Goal: Find specific page/section: Find specific page/section

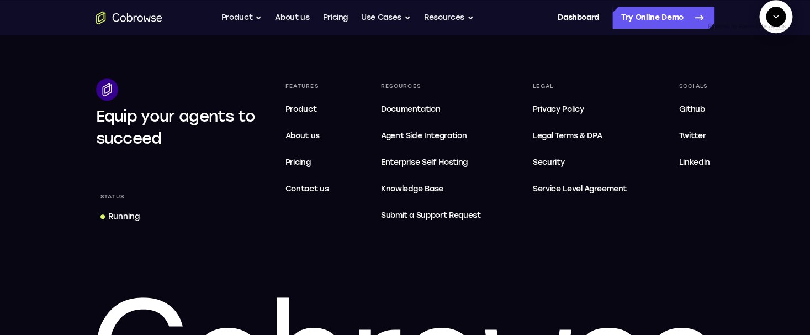
scroll to position [3380, 0]
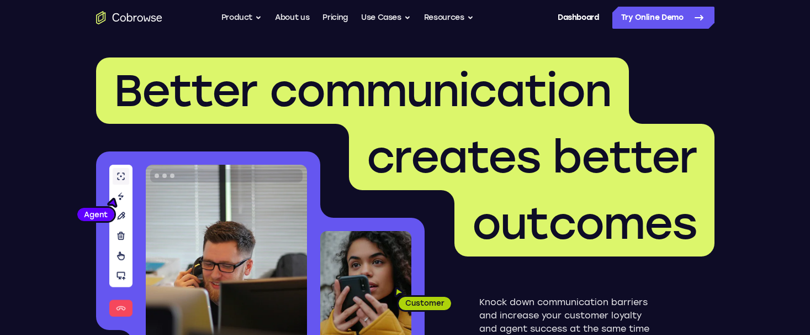
scroll to position [3380, 0]
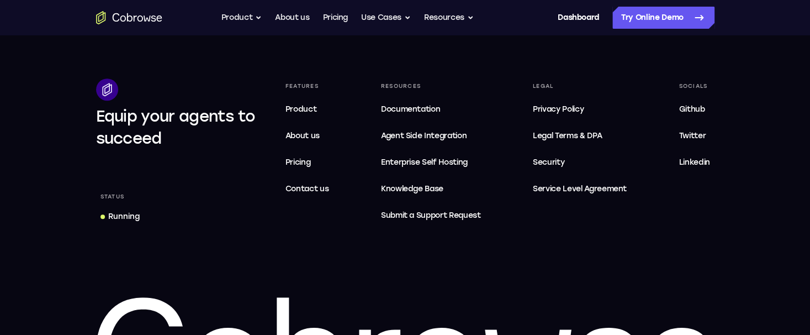
click at [36, 94] on footer "Equip your agents to succeed Status Running Features Product About us Pricing C…" at bounding box center [405, 241] width 810 height 432
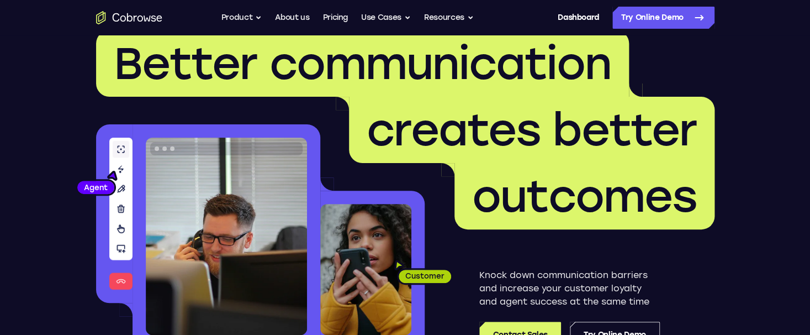
scroll to position [0, 0]
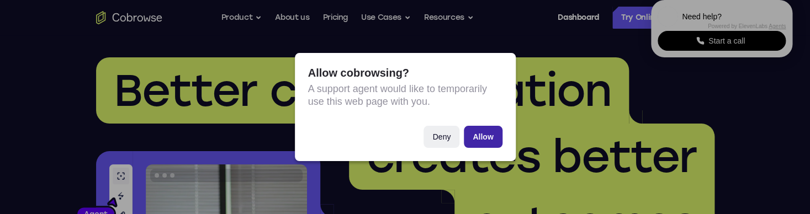
click at [491, 133] on button "Allow" at bounding box center [483, 137] width 38 height 22
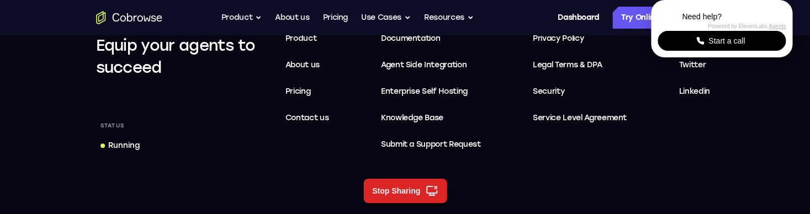
scroll to position [3464, 0]
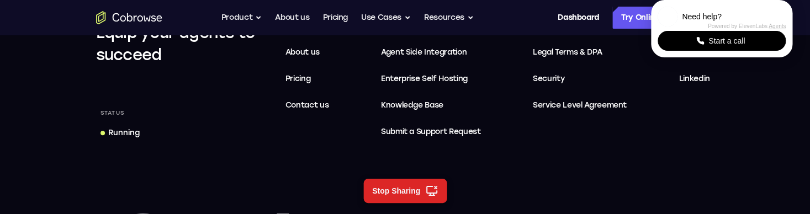
click at [120, 134] on div "Running" at bounding box center [123, 133] width 31 height 11
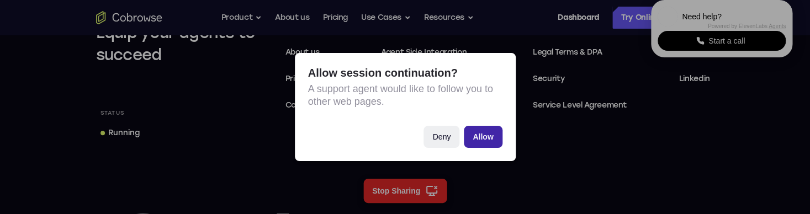
click at [485, 133] on button "Allow" at bounding box center [483, 137] width 38 height 22
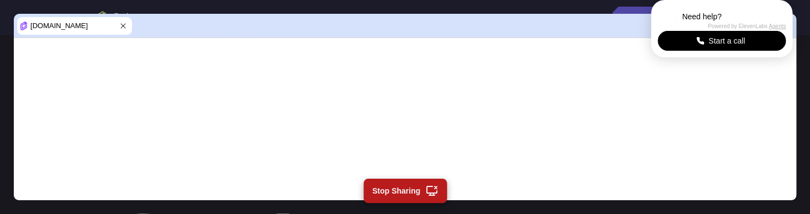
click at [411, 188] on button "Stop Sharing" at bounding box center [404, 191] width 83 height 24
